Goal: Task Accomplishment & Management: Complete application form

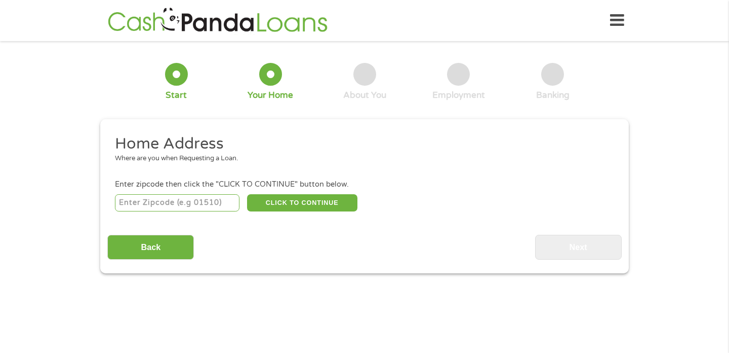
click at [211, 199] on input "number" at bounding box center [177, 202] width 125 height 17
type input "30294"
click at [274, 203] on button "CLICK TO CONTINUE" at bounding box center [302, 202] width 110 height 17
type input "30294"
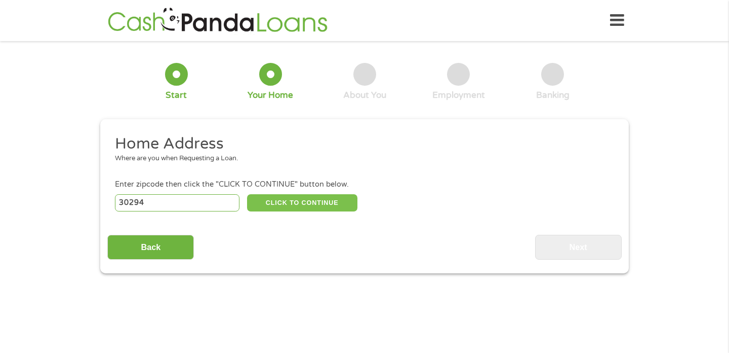
type input "Ellenwood"
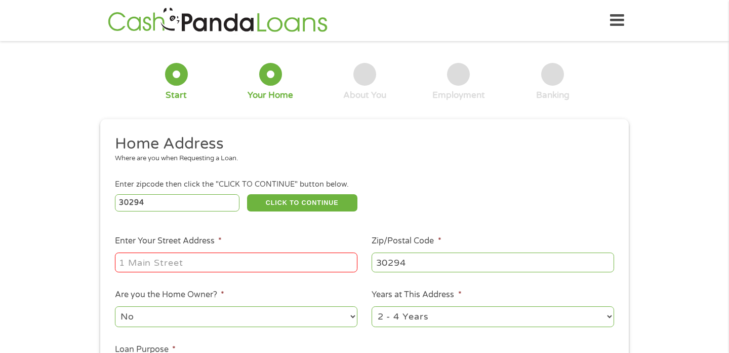
click at [240, 260] on input "Enter Your Street Address *" at bounding box center [236, 261] width 243 height 19
type input "[STREET_ADDRESS]"
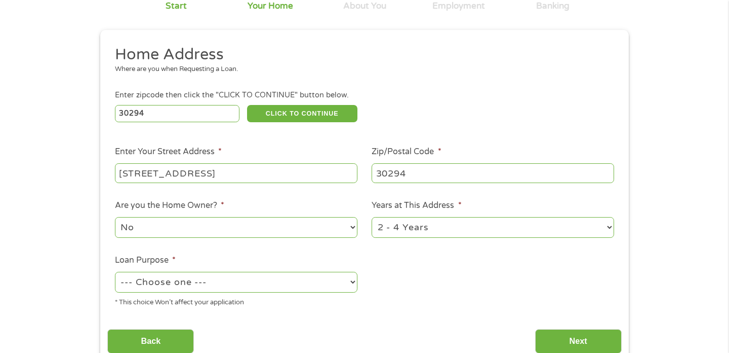
scroll to position [99, 0]
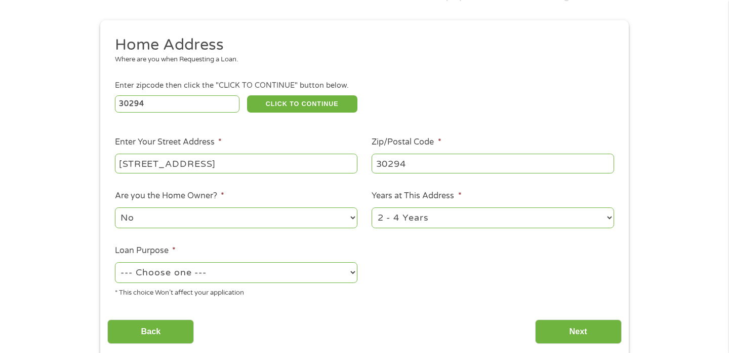
click at [208, 266] on select "--- Choose one --- Pay Bills Debt Consolidation Home Improvement Major Purchase…" at bounding box center [236, 272] width 243 height 21
select select "paybills"
click at [115, 262] on select "--- Choose one --- Pay Bills Debt Consolidation Home Improvement Major Purchase…" at bounding box center [236, 272] width 243 height 21
click at [604, 331] on input "Next" at bounding box center [578, 331] width 87 height 25
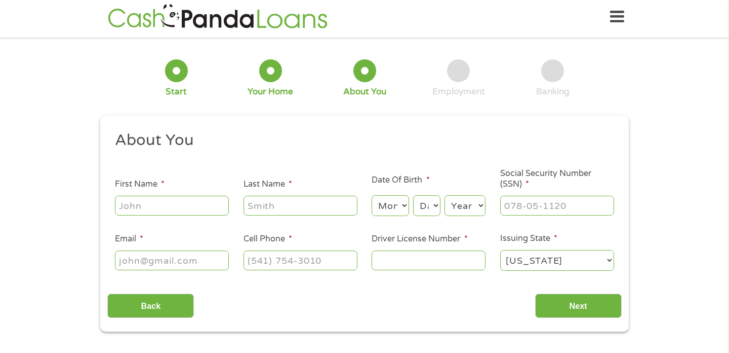
scroll to position [0, 0]
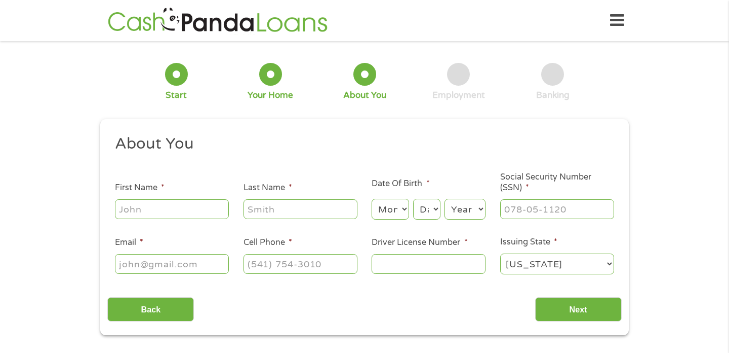
click at [204, 211] on input "First Name *" at bounding box center [172, 208] width 114 height 19
type input "[PERSON_NAME]"
type input "fears"
type input "[EMAIL_ADDRESS][DOMAIN_NAME]"
type input "[PHONE_NUMBER]"
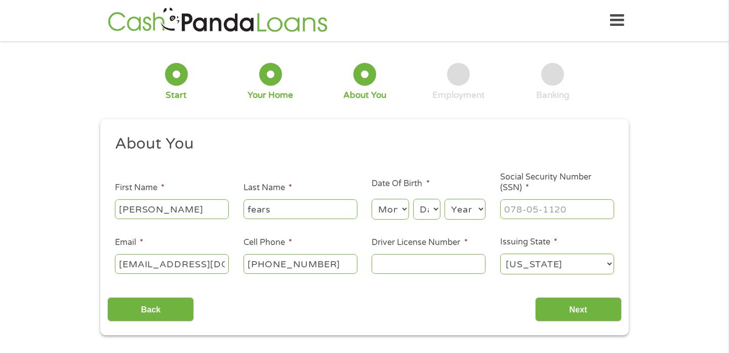
click at [392, 209] on select "Month 1 2 3 4 5 6 7 8 9 10 11 12" at bounding box center [390, 209] width 37 height 21
select select "7"
click at [372, 199] on select "Month 1 2 3 4 5 6 7 8 9 10 11 12" at bounding box center [390, 209] width 37 height 21
click at [436, 209] on select "Day 1 2 3 4 5 6 7 8 9 10 11 12 13 14 15 16 17 18 19 20 21 22 23 24 25 26 27 28 …" at bounding box center [426, 209] width 27 height 21
select select "9"
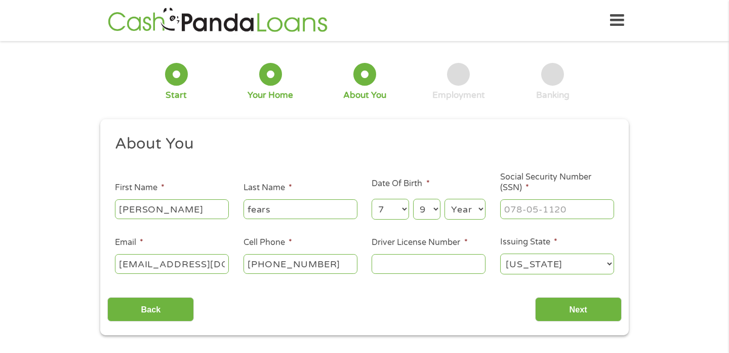
click at [413, 199] on select "Day 1 2 3 4 5 6 7 8 9 10 11 12 13 14 15 16 17 18 19 20 21 22 23 24 25 26 27 28 …" at bounding box center [426, 209] width 27 height 21
click at [484, 208] on select "Year [DATE] 2006 2005 2004 2003 2002 2001 2000 1999 1998 1997 1996 1995 1994 19…" at bounding box center [465, 209] width 41 height 21
select select "1988"
click at [445, 199] on select "Year [DATE] 2006 2005 2004 2003 2002 2001 2000 1999 1998 1997 1996 1995 1994 19…" at bounding box center [465, 209] width 41 height 21
click at [523, 206] on input "___-__-____" at bounding box center [557, 208] width 114 height 19
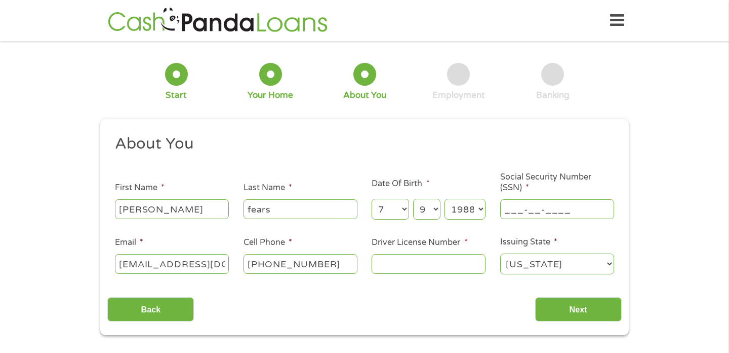
click at [523, 206] on input "___-__-____" at bounding box center [557, 208] width 114 height 19
click at [518, 211] on input "___-__-____" at bounding box center [557, 208] width 114 height 19
type input "253-67-6956"
click at [458, 265] on input "Driver License Number *" at bounding box center [429, 263] width 114 height 19
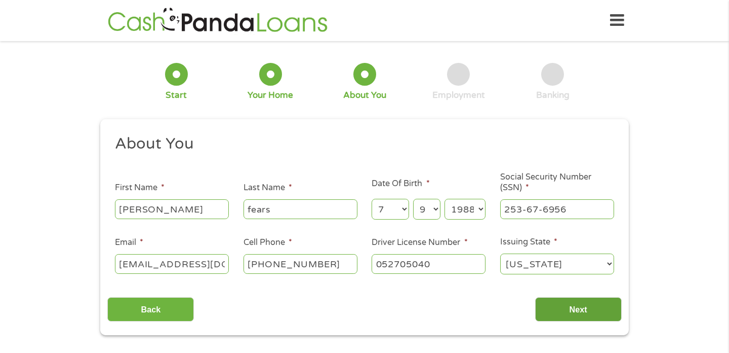
type input "052705040"
click at [559, 313] on input "Next" at bounding box center [578, 309] width 87 height 25
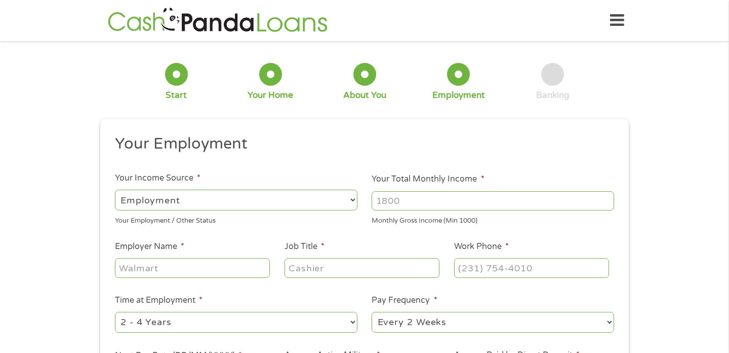
click at [252, 198] on select "--- Choose one --- Employment [DEMOGRAPHIC_DATA] Benefits" at bounding box center [236, 199] width 243 height 21
click at [115, 189] on select "--- Choose one --- Employment [DEMOGRAPHIC_DATA] Benefits" at bounding box center [236, 199] width 243 height 21
click at [399, 202] on input "Your Total Monthly Income *" at bounding box center [493, 200] width 243 height 19
type input "1500"
click at [203, 267] on input "Employer Name *" at bounding box center [192, 267] width 155 height 19
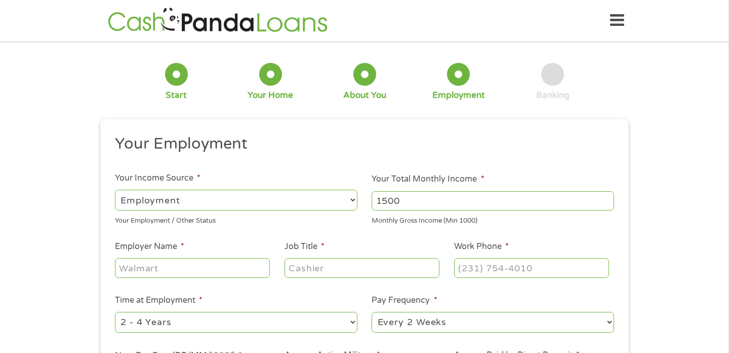
click at [203, 267] on input "Employer Name *" at bounding box center [192, 267] width 155 height 19
type input "1"
type input "homechef"
click at [344, 276] on input "Job Title *" at bounding box center [362, 267] width 155 height 19
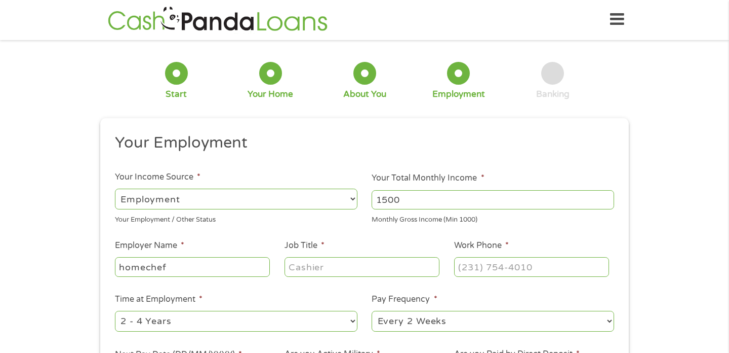
click at [344, 273] on input "Job Title *" at bounding box center [362, 266] width 155 height 19
type input "warehouse associate"
click at [465, 263] on input "(___) ___-____" at bounding box center [531, 266] width 155 height 19
type input "[PHONE_NUMBER]"
click at [230, 321] on select "--- Choose one --- 1 Year or less 1 - 2 Years 2 - 4 Years Over 4 Years" at bounding box center [236, 320] width 243 height 21
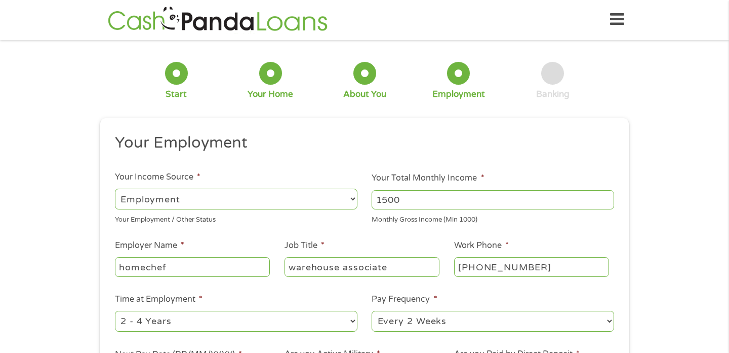
click at [115, 310] on select "--- Choose one --- 1 Year or less 1 - 2 Years 2 - 4 Years Over 4 Years" at bounding box center [236, 320] width 243 height 21
click at [406, 324] on select "--- Choose one --- Every 2 Weeks Every Week Monthly Semi-Monthly" at bounding box center [493, 320] width 243 height 21
select select "weekly"
click at [372, 310] on select "--- Choose one --- Every 2 Weeks Every Week Monthly Semi-Monthly" at bounding box center [493, 320] width 243 height 21
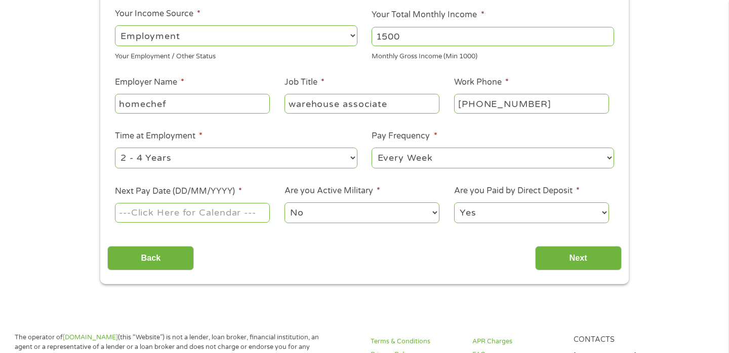
scroll to position [177, 0]
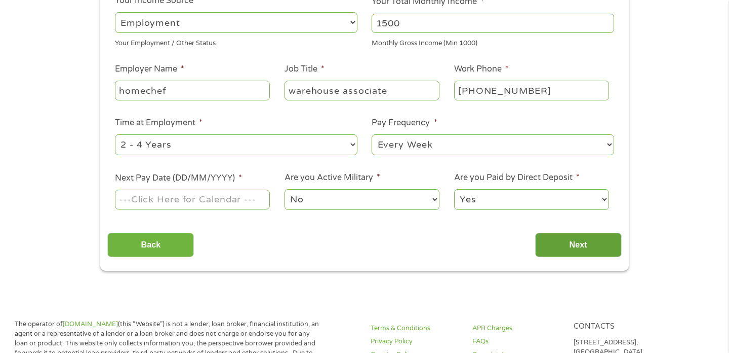
click at [548, 251] on input "Next" at bounding box center [578, 244] width 87 height 25
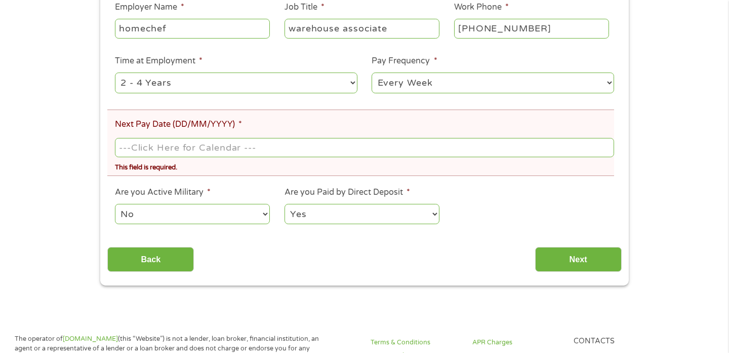
scroll to position [315, 0]
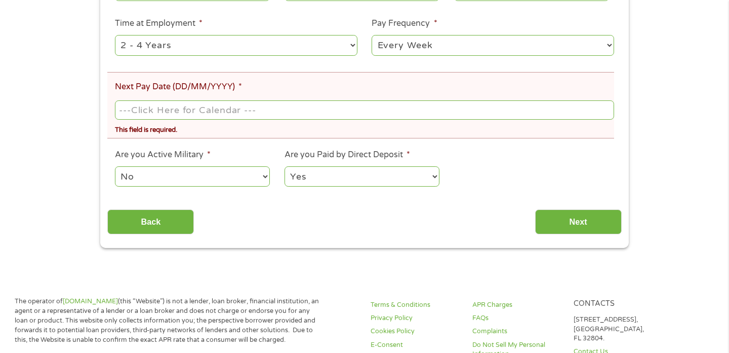
click at [200, 114] on input "Next Pay Date (DD/MM/YYYY) *" at bounding box center [364, 109] width 499 height 19
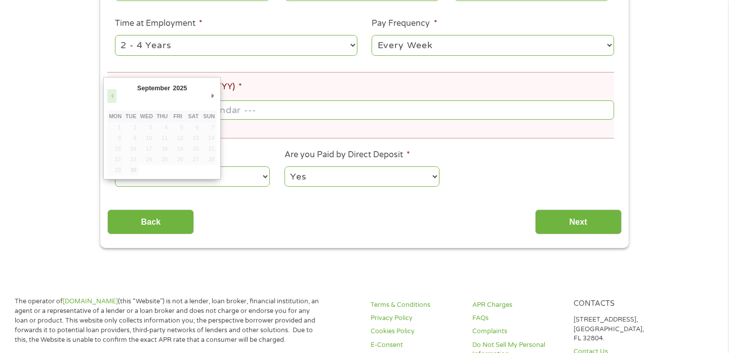
click at [113, 96] on button "Previous Month" at bounding box center [111, 96] width 9 height 14
click at [148, 84] on select "January February March April May June July August September October November De…" at bounding box center [169, 90] width 66 height 12
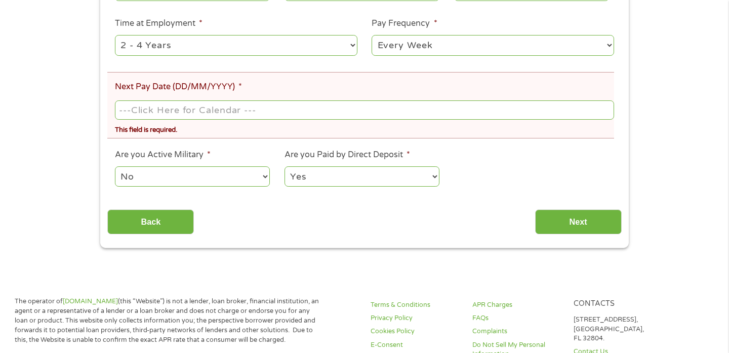
click at [157, 111] on input "Next Pay Date (DD/MM/YYYY) *" at bounding box center [364, 109] width 499 height 19
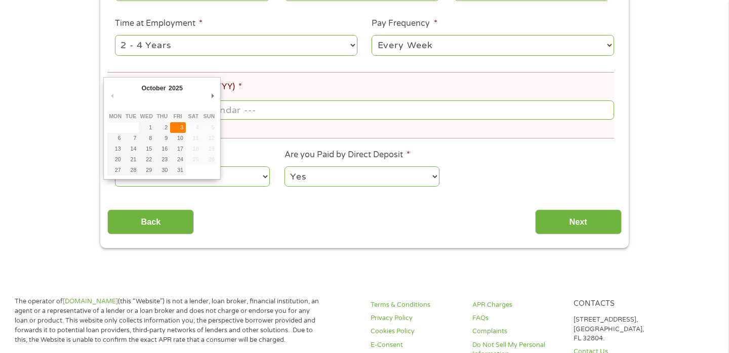
type input "[DATE]"
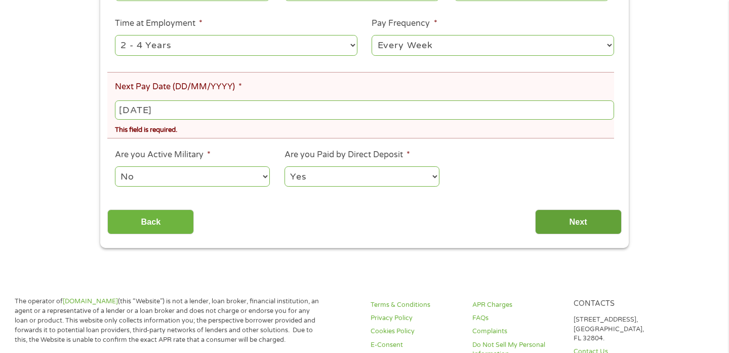
click at [552, 223] on input "Next" at bounding box center [578, 221] width 87 height 25
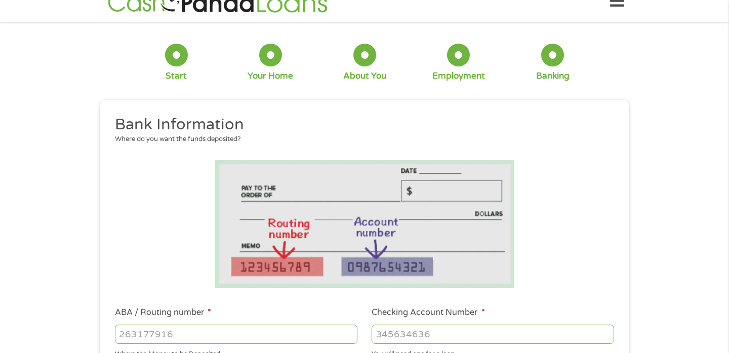
scroll to position [37, 0]
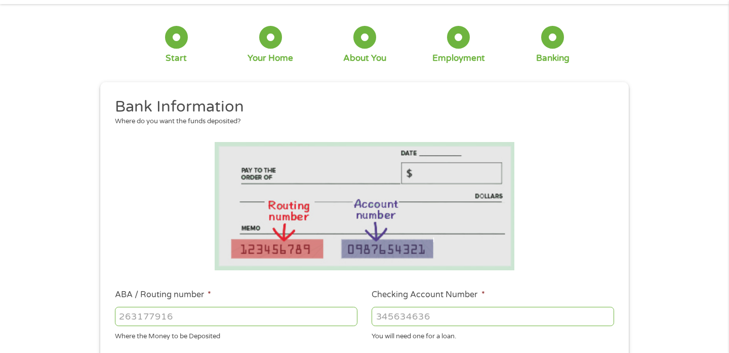
click at [147, 318] on input "ABA / Routing number *" at bounding box center [236, 315] width 243 height 19
type input "124303201"
type input "VARO BANK, NATIONAL ASSOCIATION"
type input "124303201"
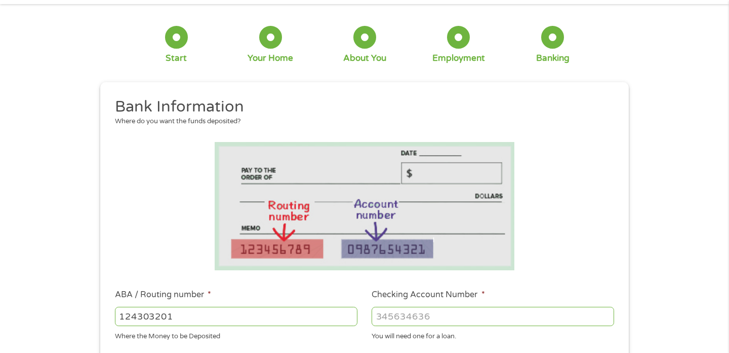
click at [397, 317] on input "Checking Account Number *" at bounding box center [493, 315] width 243 height 19
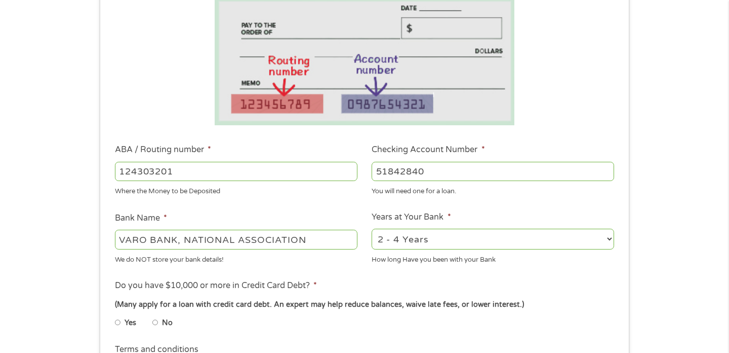
scroll to position [184, 0]
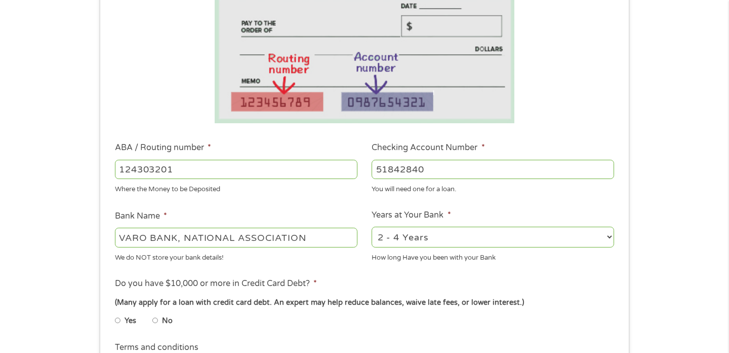
type input "51842840"
click at [120, 319] on input "Yes" at bounding box center [118, 320] width 6 height 16
radio input "true"
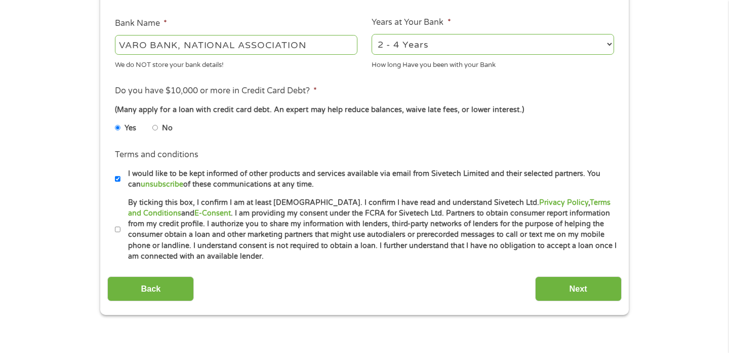
scroll to position [395, 0]
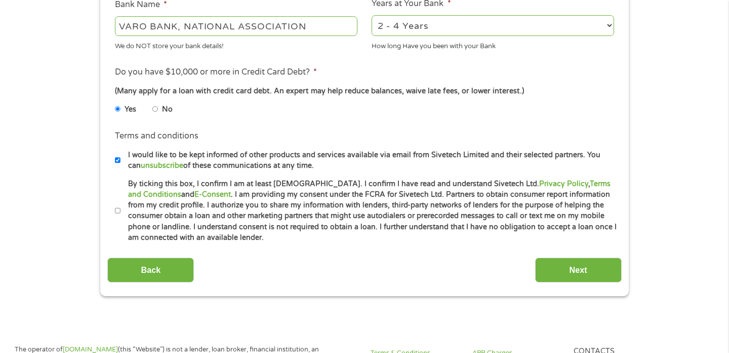
click at [586, 282] on div "This field is hidden when viewing the form gclid CjwKCAjw_-3GBhAYEiwAjh9fUI-Lc5…" at bounding box center [364, 10] width 529 height 572
click at [581, 273] on input "Next" at bounding box center [578, 269] width 87 height 25
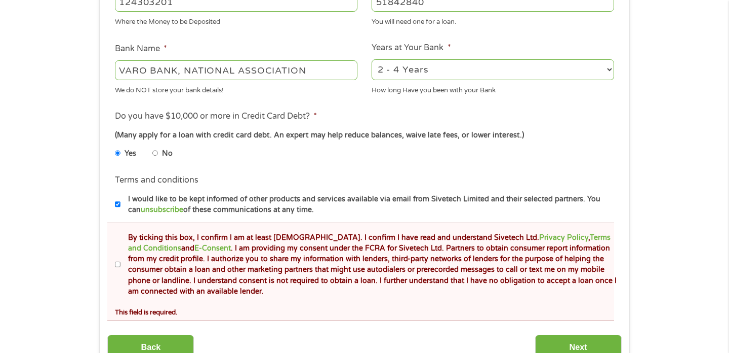
scroll to position [390, 0]
click at [121, 267] on label "By ticking this box, I confirm I am at least [DEMOGRAPHIC_DATA]. I confirm I ha…" at bounding box center [369, 263] width 497 height 65
click at [121, 267] on input "By ticking this box, I confirm I am at least [DEMOGRAPHIC_DATA]. I confirm I ha…" at bounding box center [118, 263] width 6 height 16
checkbox input "true"
click at [564, 343] on input "Next" at bounding box center [578, 345] width 87 height 25
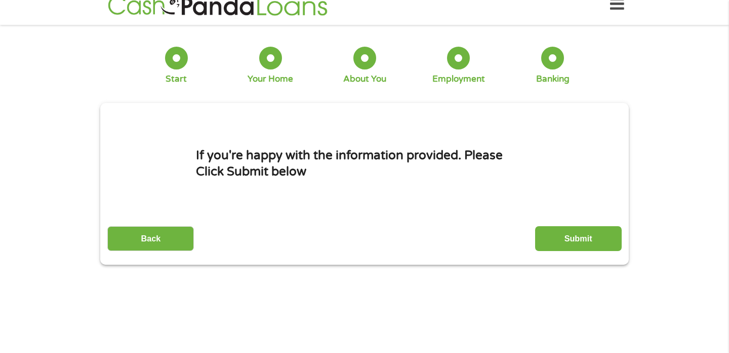
scroll to position [0, 0]
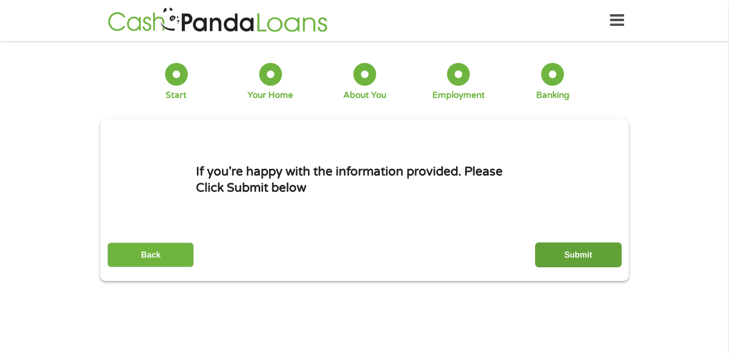
click at [584, 253] on input "Submit" at bounding box center [578, 254] width 87 height 25
